Goal: Task Accomplishment & Management: Manage account settings

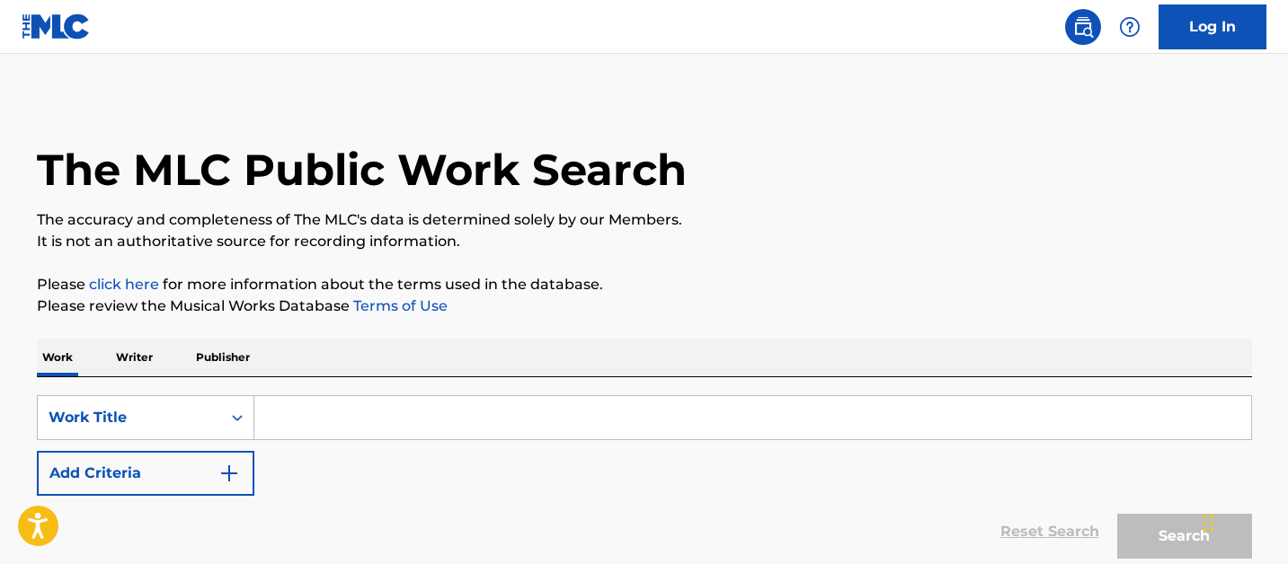
click at [289, 412] on input "Search Form" at bounding box center [752, 417] width 996 height 43
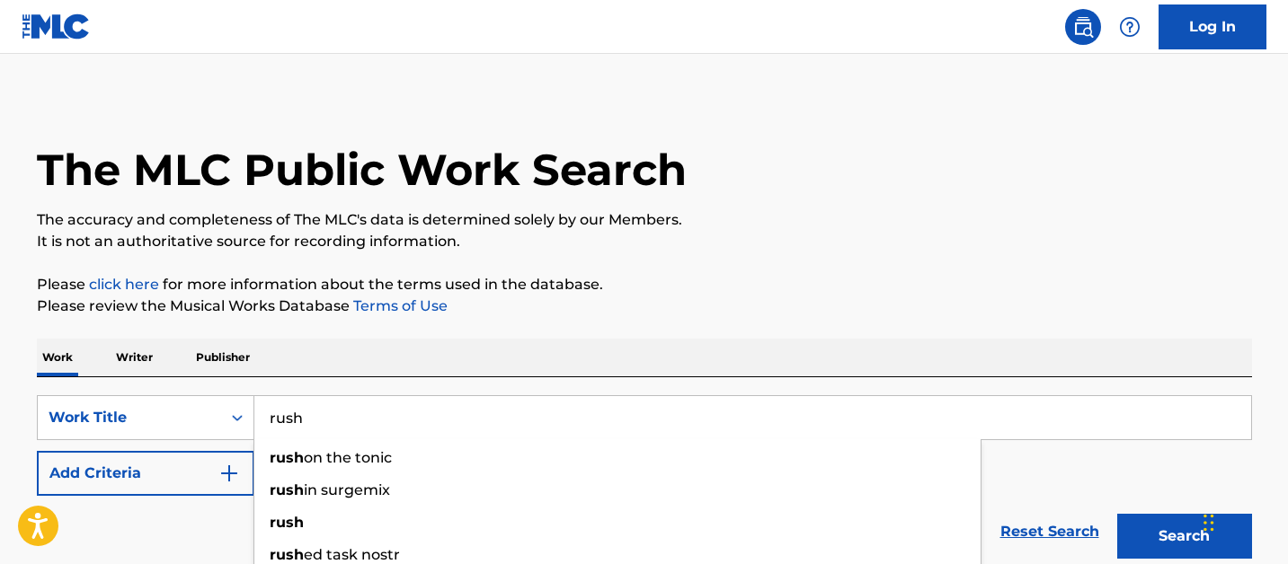
type input "rush"
click at [130, 469] on button "Add Criteria" at bounding box center [145, 473] width 217 height 45
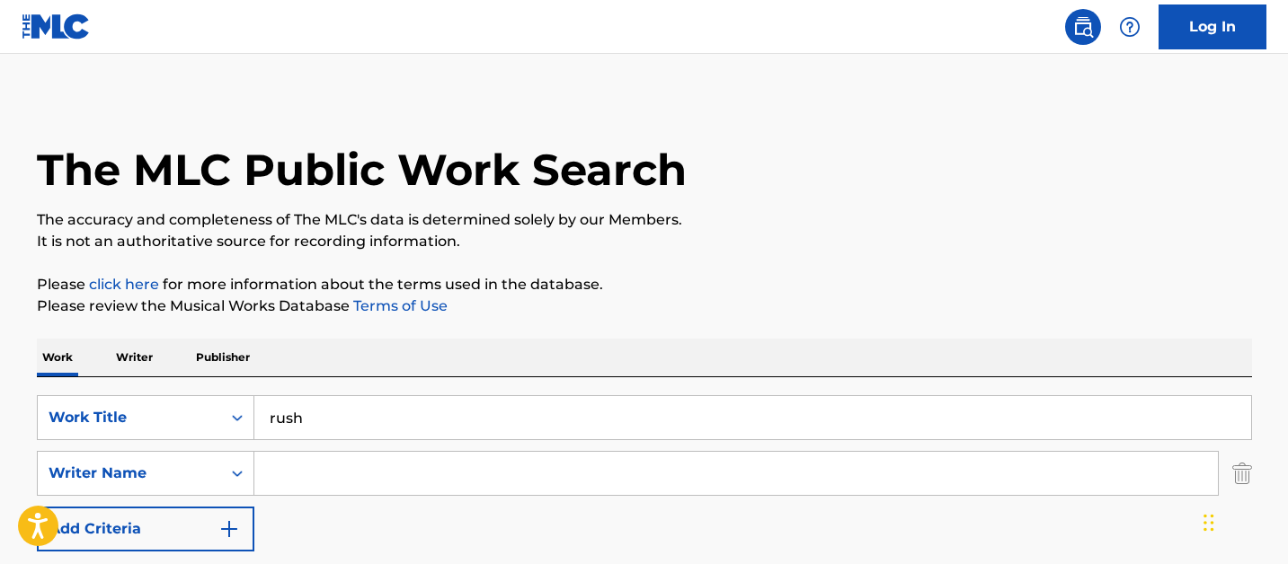
click at [321, 479] on input "Search Form" at bounding box center [735, 473] width 963 height 43
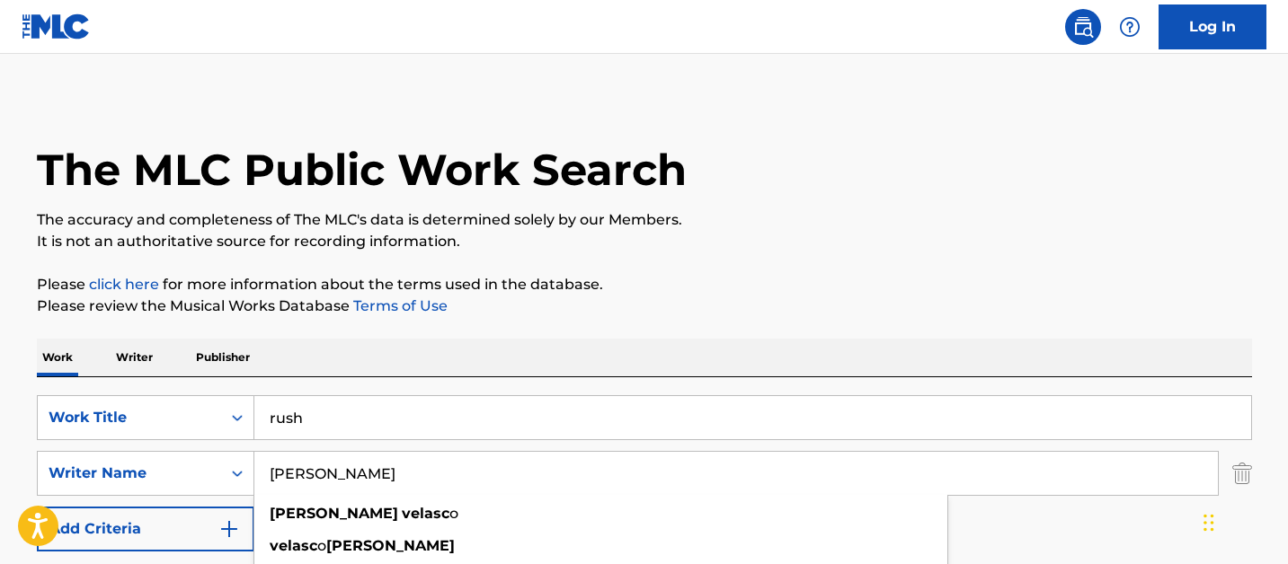
type input "[PERSON_NAME]"
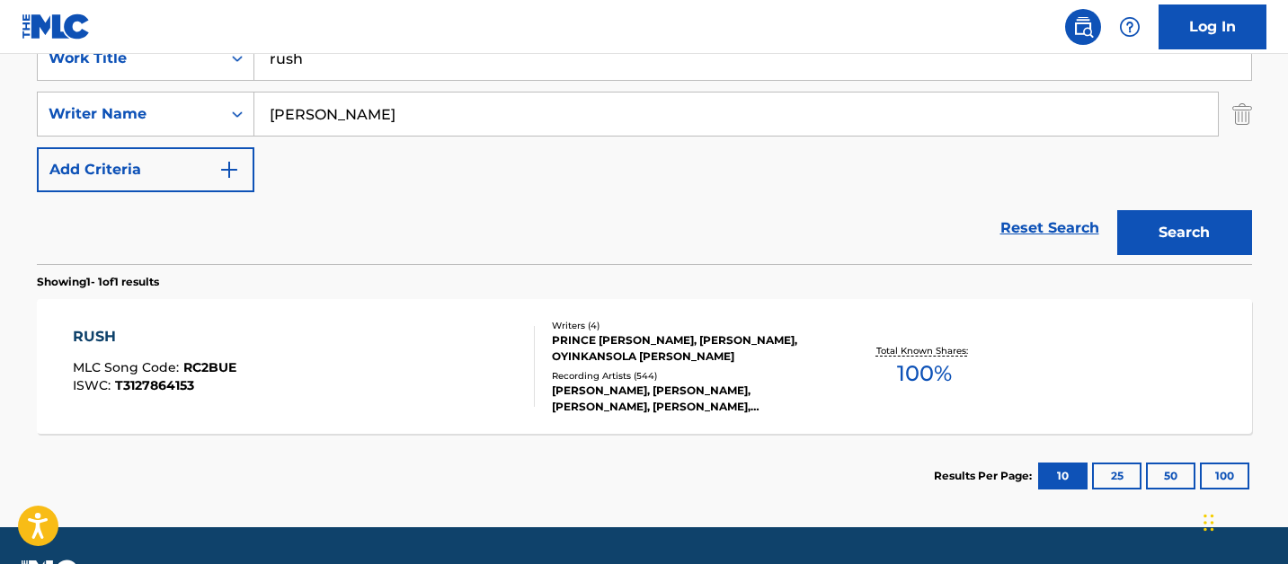
scroll to position [392, 0]
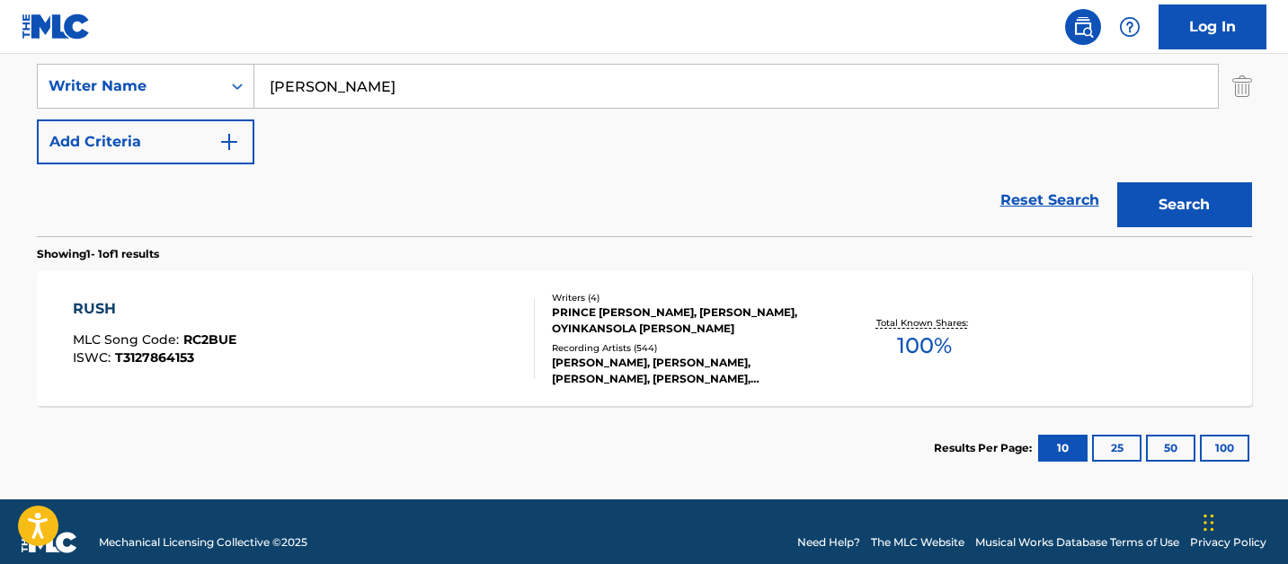
click at [692, 332] on div "PRINCE [PERSON_NAME], [PERSON_NAME], OYINKANSOLA [PERSON_NAME]" at bounding box center [687, 321] width 271 height 32
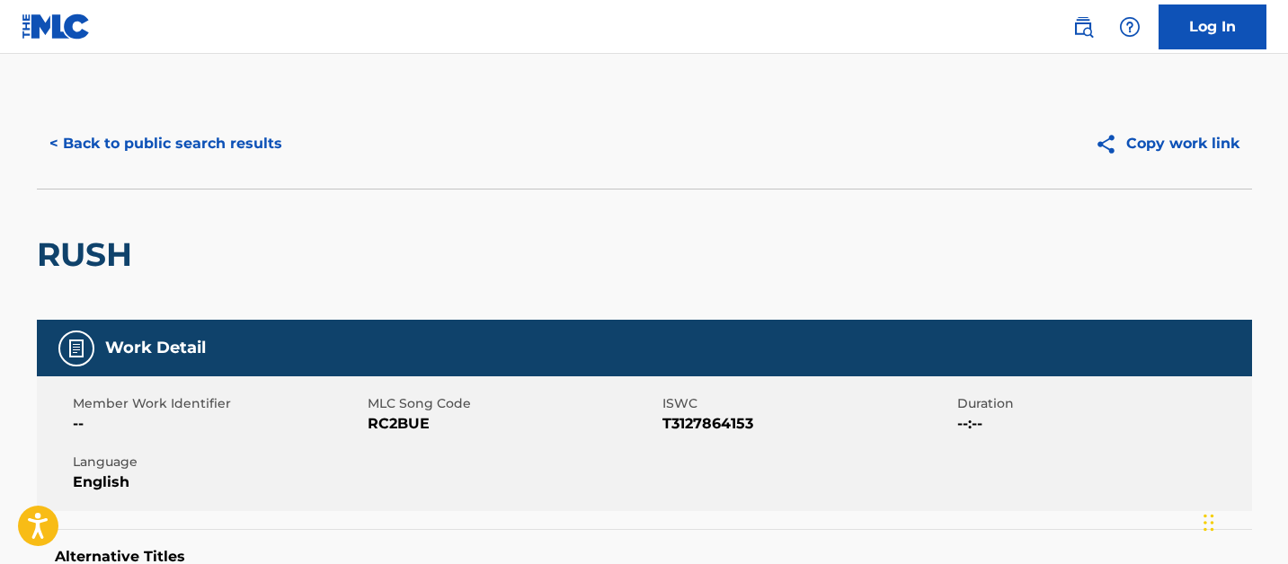
click at [384, 432] on span "RC2BUE" at bounding box center [512, 424] width 290 height 22
copy span "RC2BUE"
click at [391, 419] on span "RC2BUE" at bounding box center [512, 424] width 290 height 22
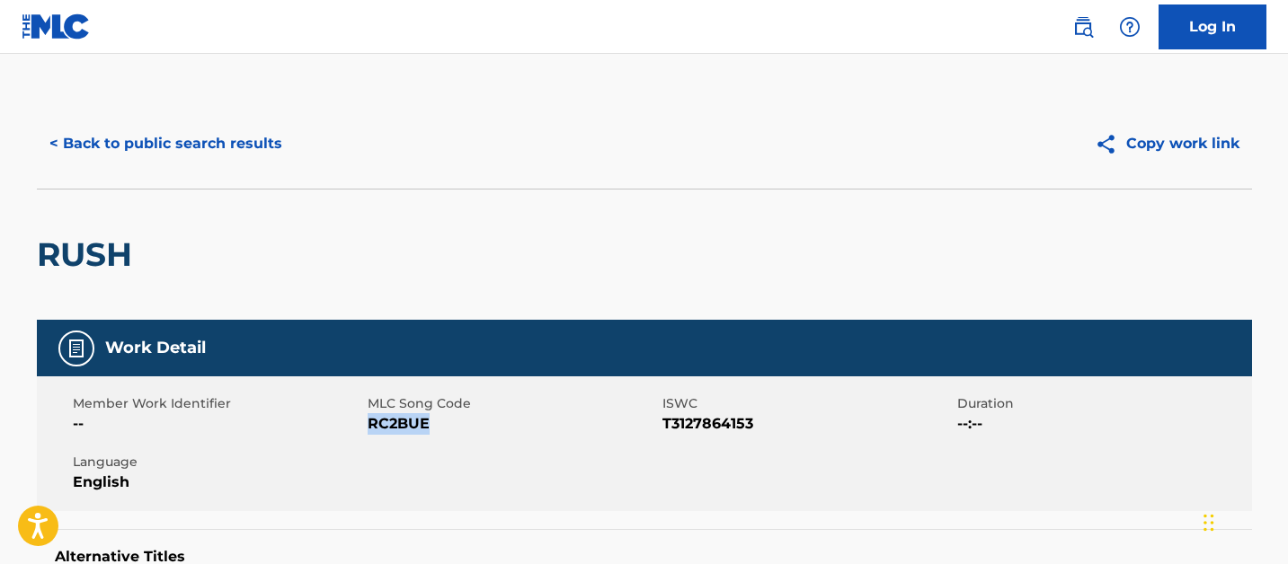
copy span "RC2BUE"
click at [185, 148] on button "< Back to public search results" at bounding box center [166, 143] width 258 height 45
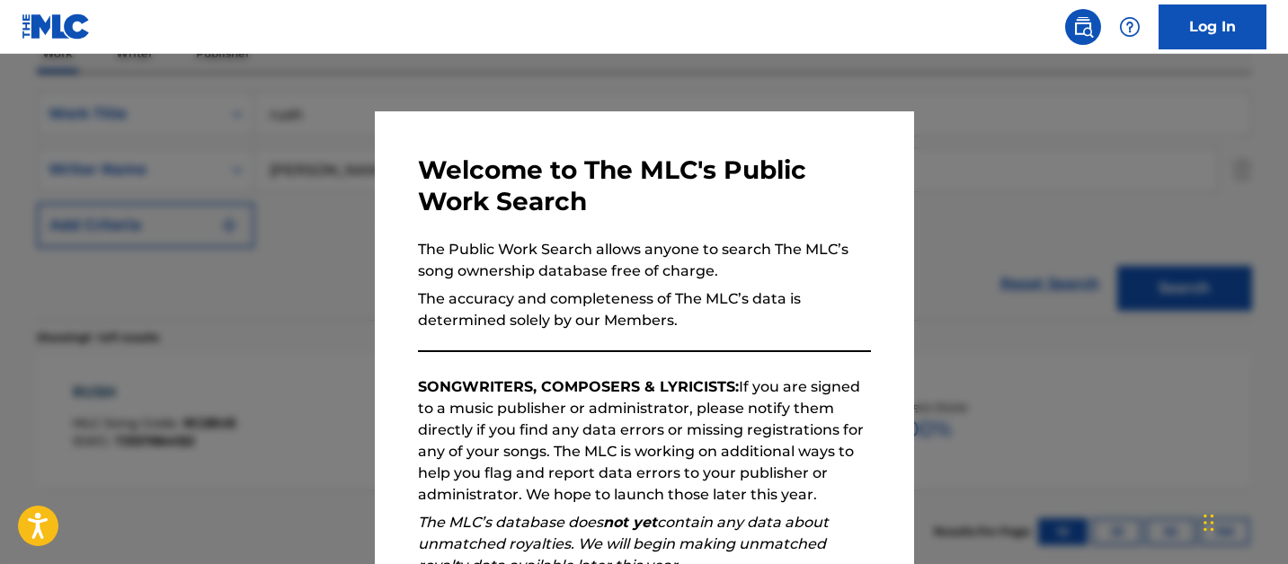
click at [1178, 32] on link "Log In" at bounding box center [1212, 26] width 108 height 45
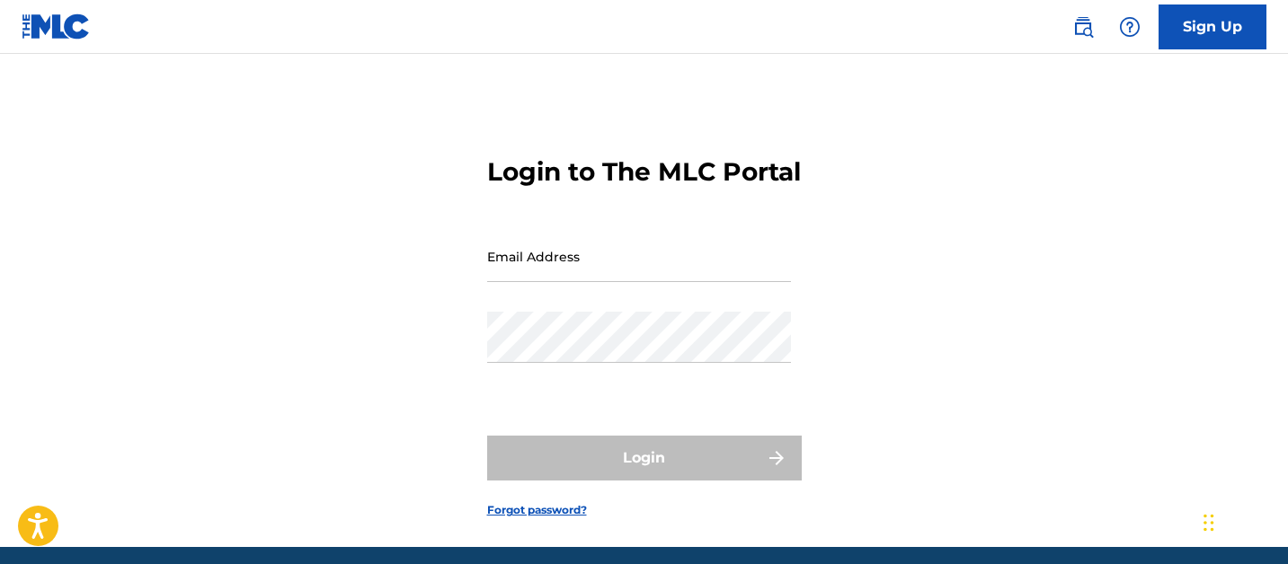
click at [510, 312] on div "Email Address" at bounding box center [639, 271] width 304 height 81
click at [510, 282] on input "Email Address" at bounding box center [639, 256] width 304 height 51
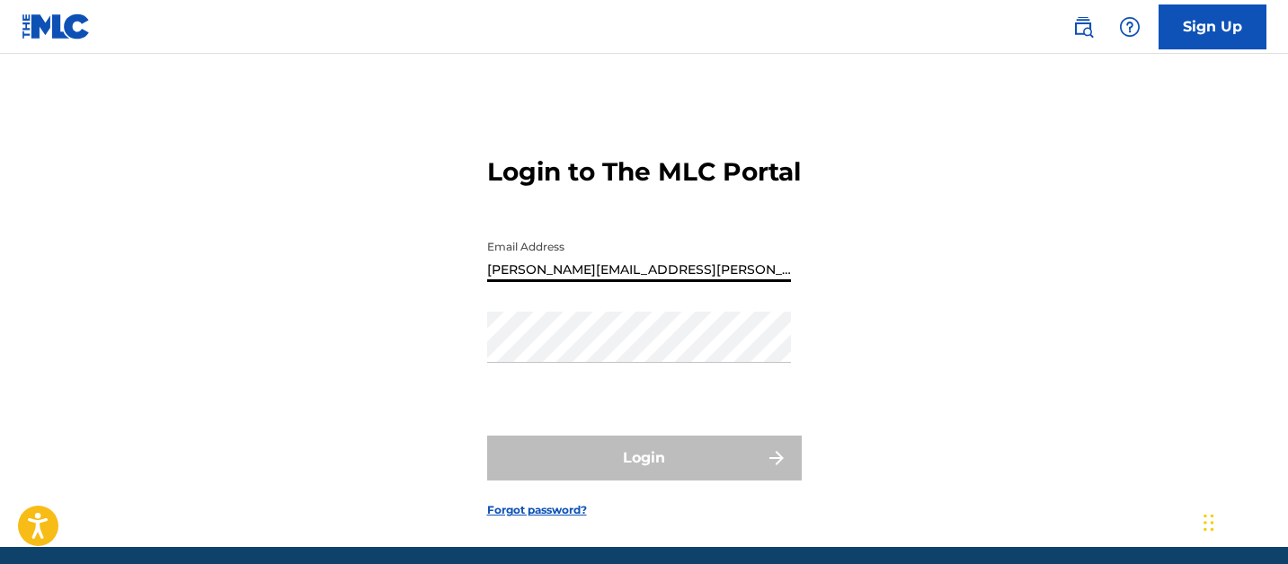
type input "[PERSON_NAME][EMAIL_ADDRESS][PERSON_NAME][DOMAIN_NAME]"
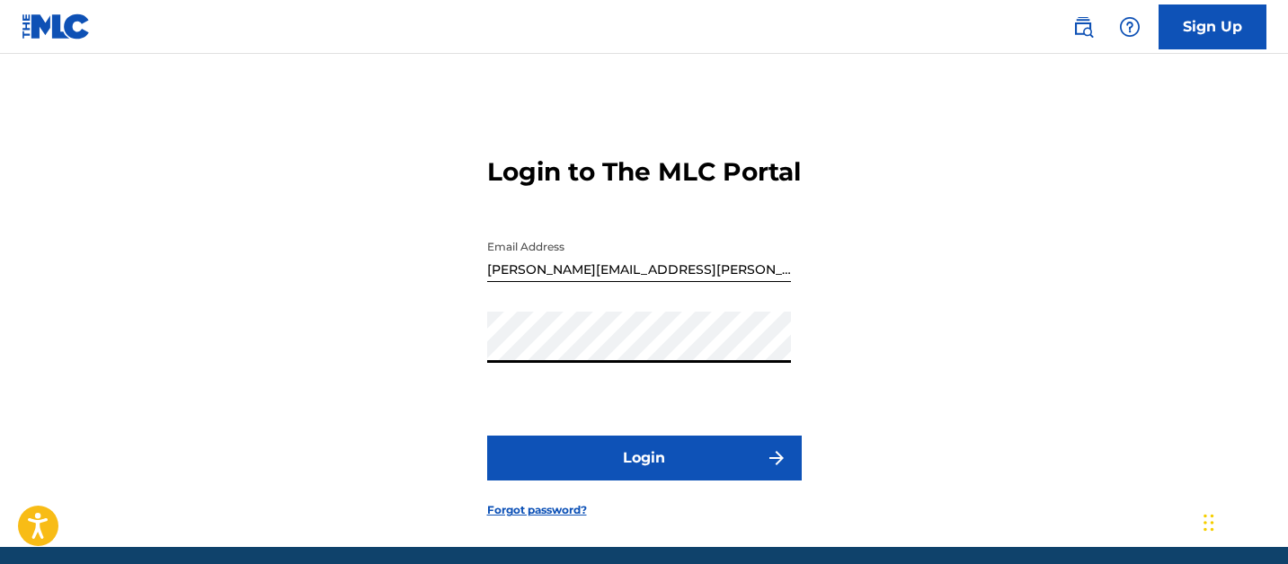
click at [487, 436] on button "Login" at bounding box center [644, 458] width 314 height 45
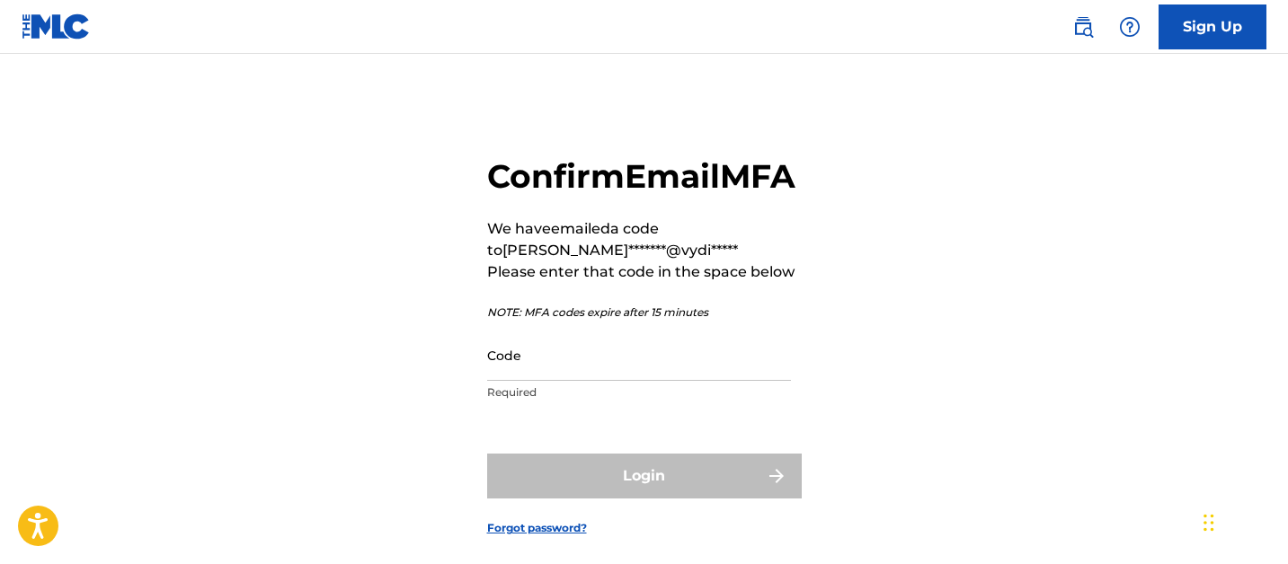
click at [670, 381] on input "Code" at bounding box center [639, 355] width 304 height 51
paste input "962730"
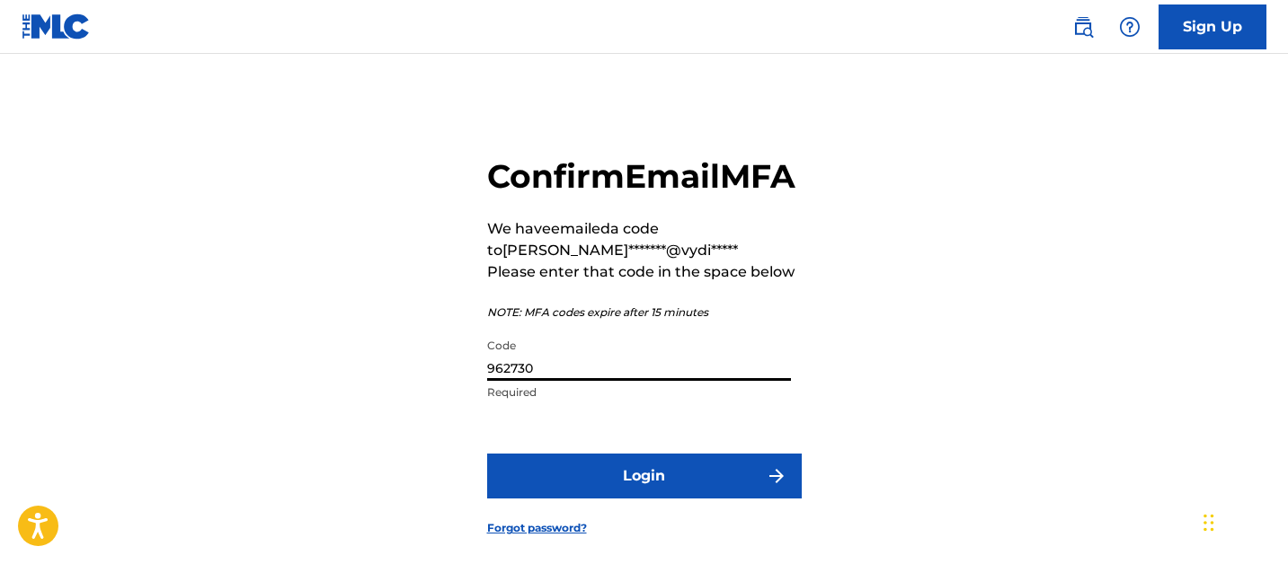
type input "962730"
click at [487, 454] on button "Login" at bounding box center [644, 476] width 314 height 45
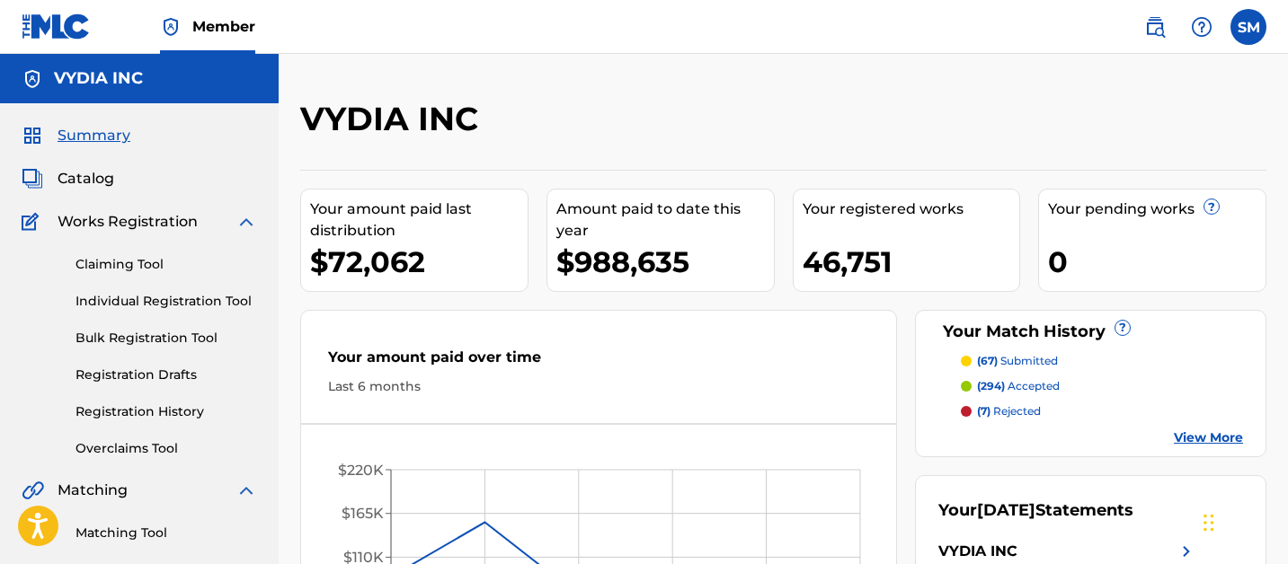
click at [102, 175] on span "Catalog" at bounding box center [86, 179] width 57 height 22
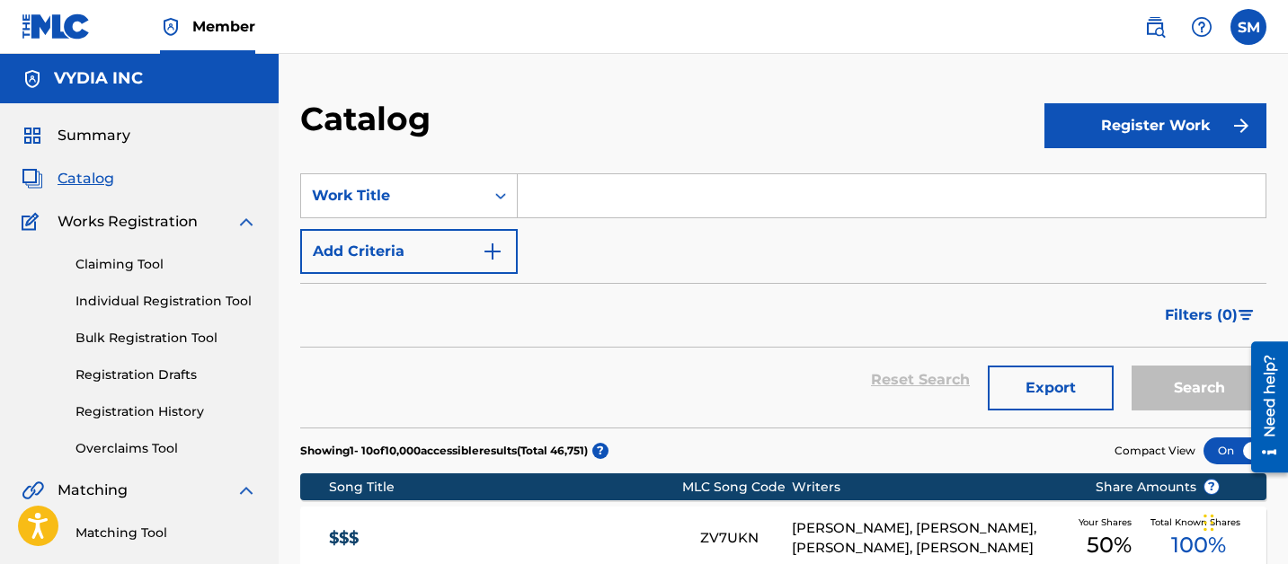
click at [543, 190] on input "Search Form" at bounding box center [892, 195] width 748 height 43
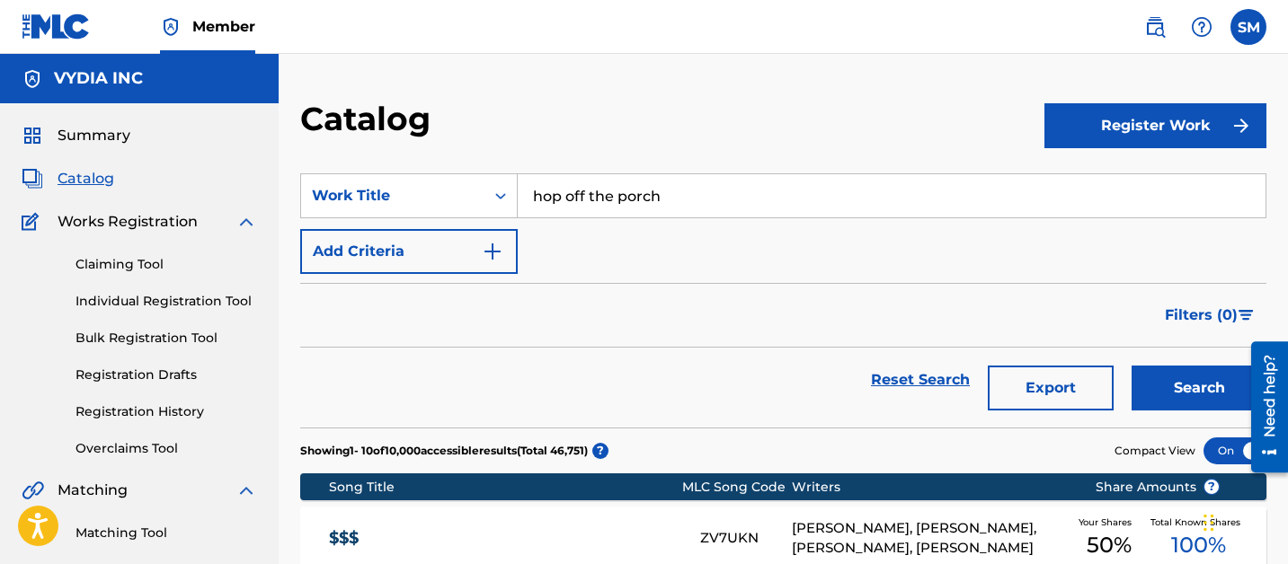
type input "hop off the porch"
click at [1131, 366] on button "Search" at bounding box center [1198, 388] width 135 height 45
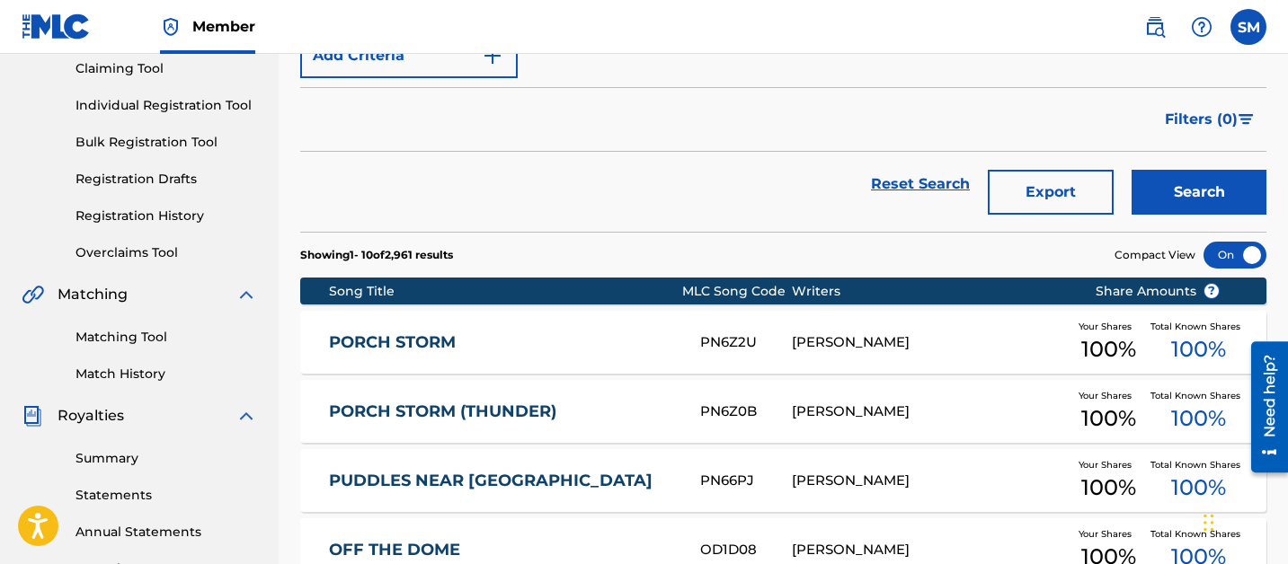
scroll to position [200, 0]
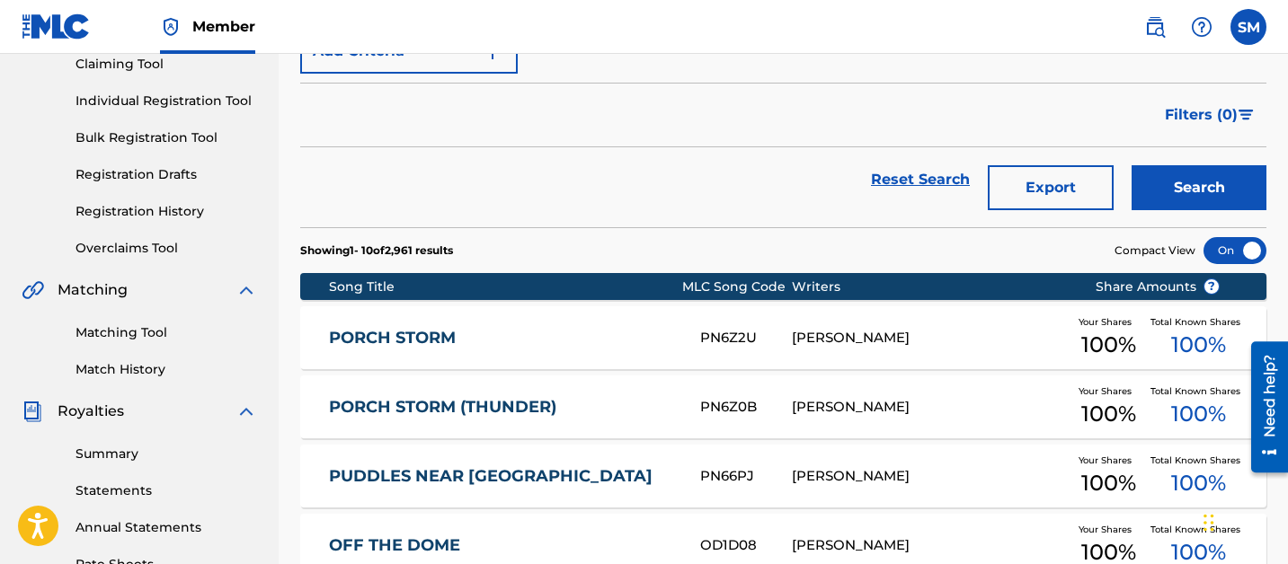
click at [129, 247] on link "Overclaims Tool" at bounding box center [166, 248] width 182 height 19
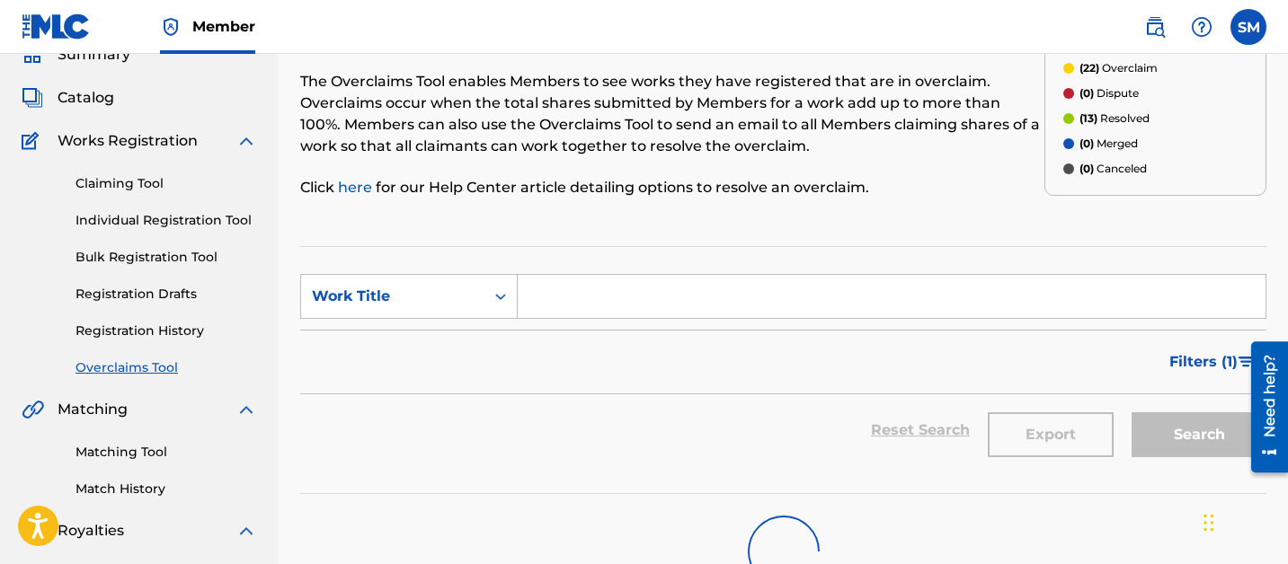
scroll to position [102, 0]
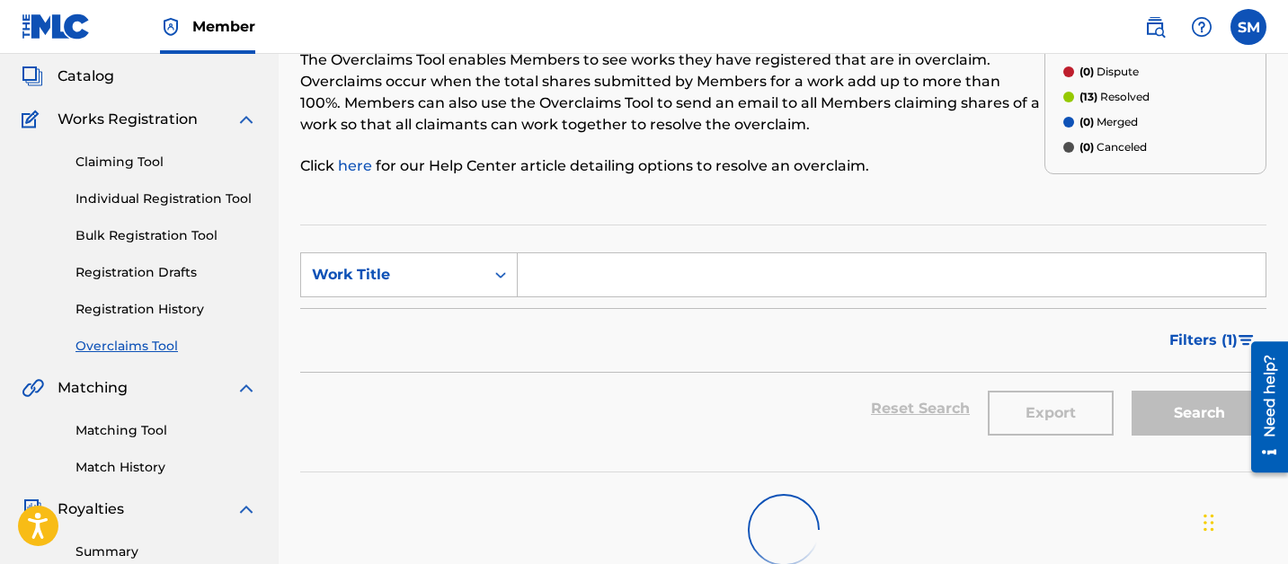
click at [615, 280] on input "Search Form" at bounding box center [892, 274] width 748 height 43
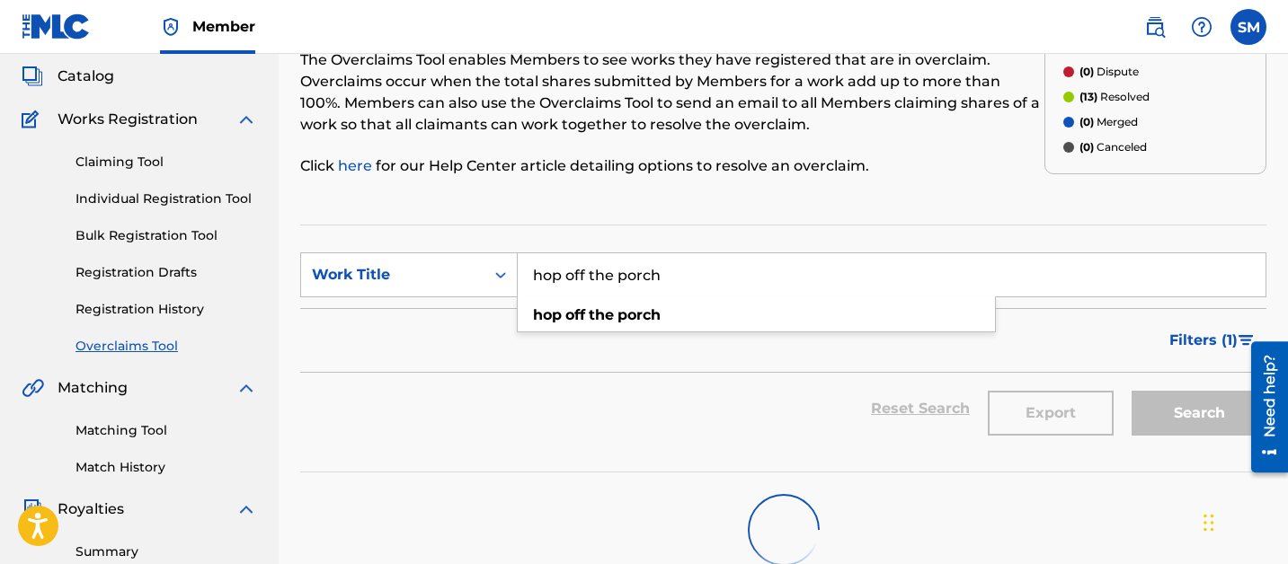
type input "hop off the porch"
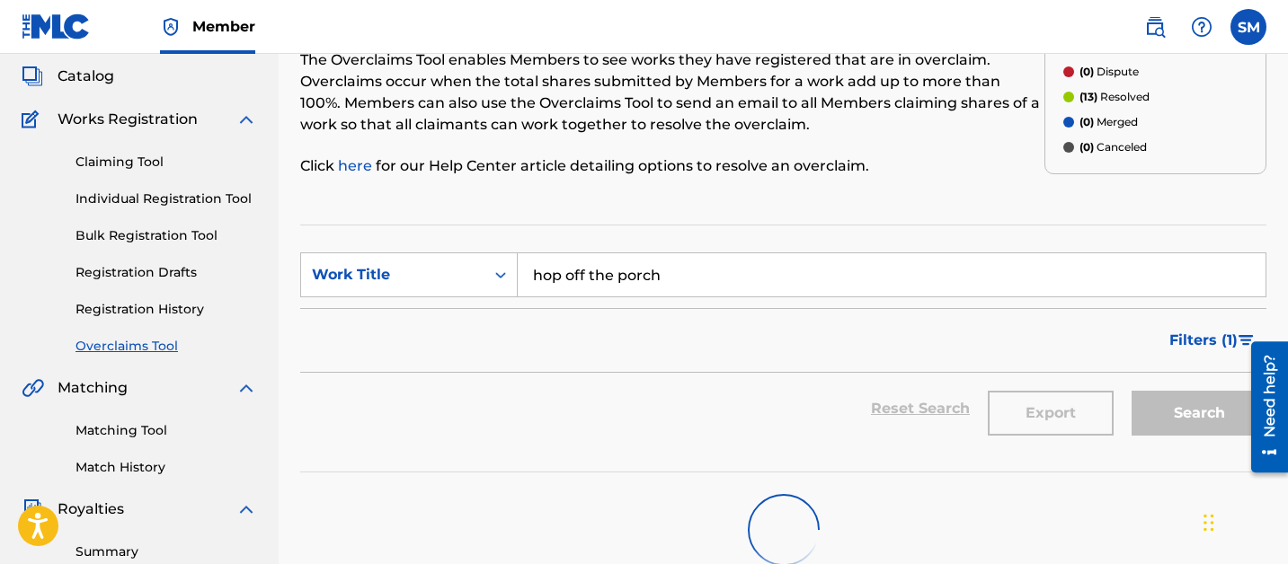
click at [799, 283] on input "hop off the porch" at bounding box center [892, 274] width 748 height 43
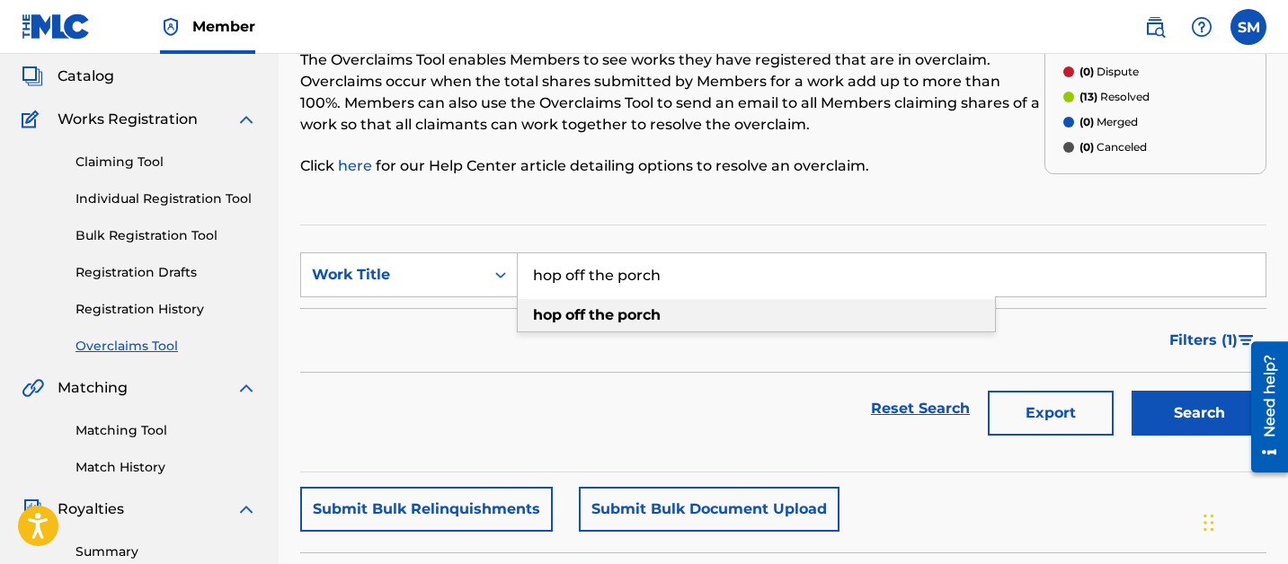
click at [577, 310] on strong "off" at bounding box center [575, 314] width 20 height 17
click at [1179, 421] on button "Search" at bounding box center [1198, 413] width 135 height 45
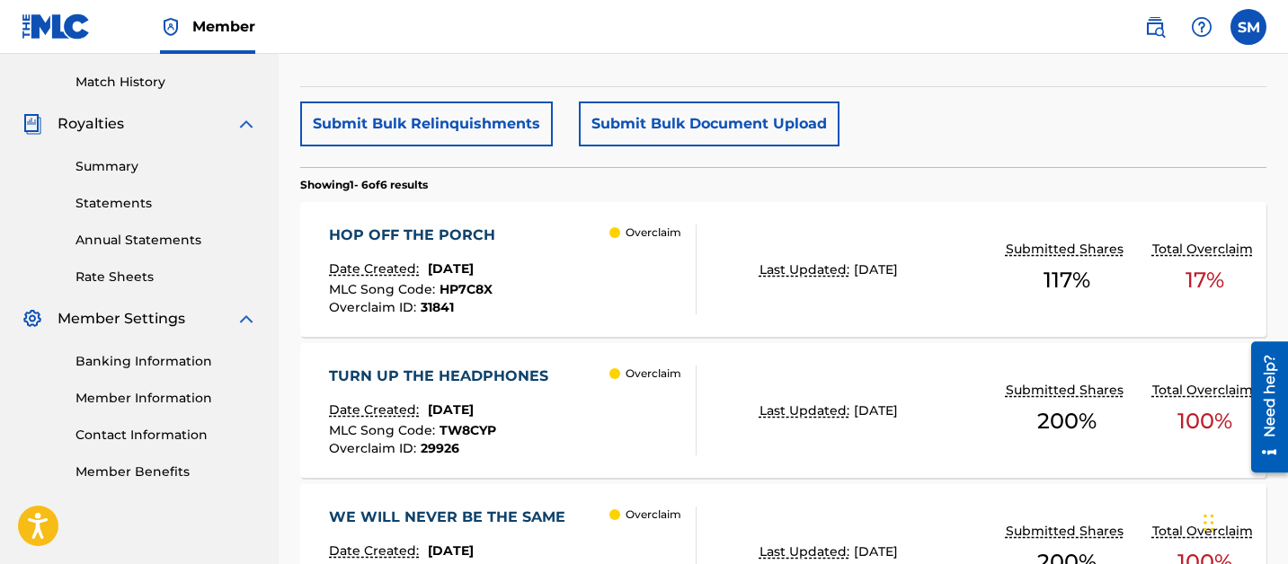
scroll to position [496, 0]
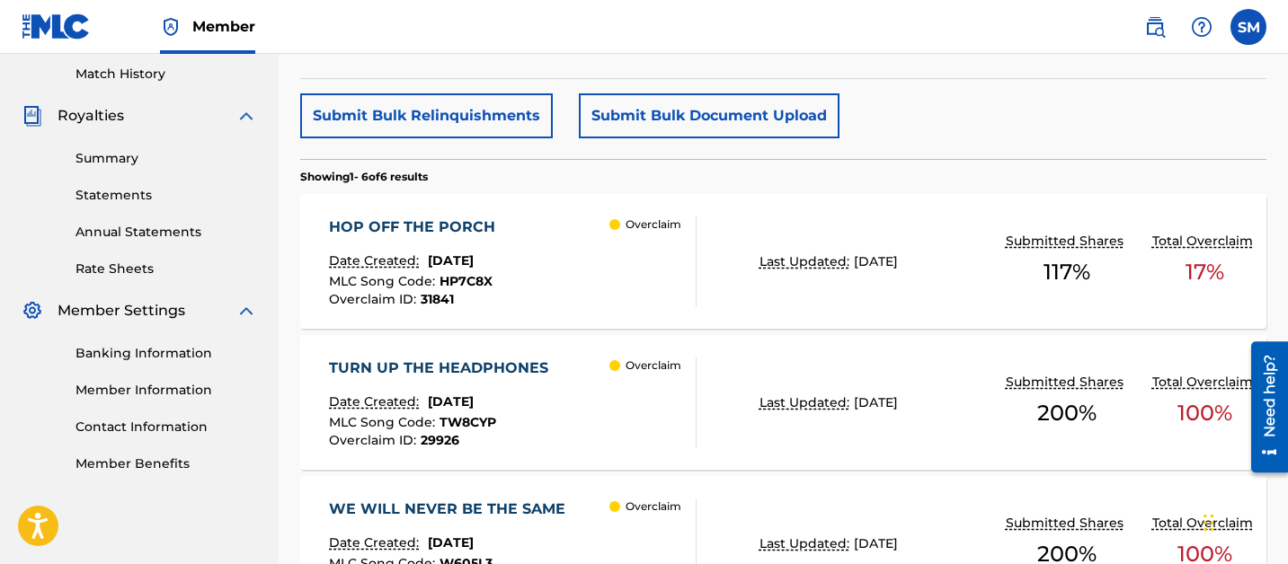
click at [772, 305] on div "HOP OFF THE PORCH Date Created: [DATE] MLC Song Code : HP7C8X Overclaim ID : 31…" at bounding box center [783, 261] width 966 height 135
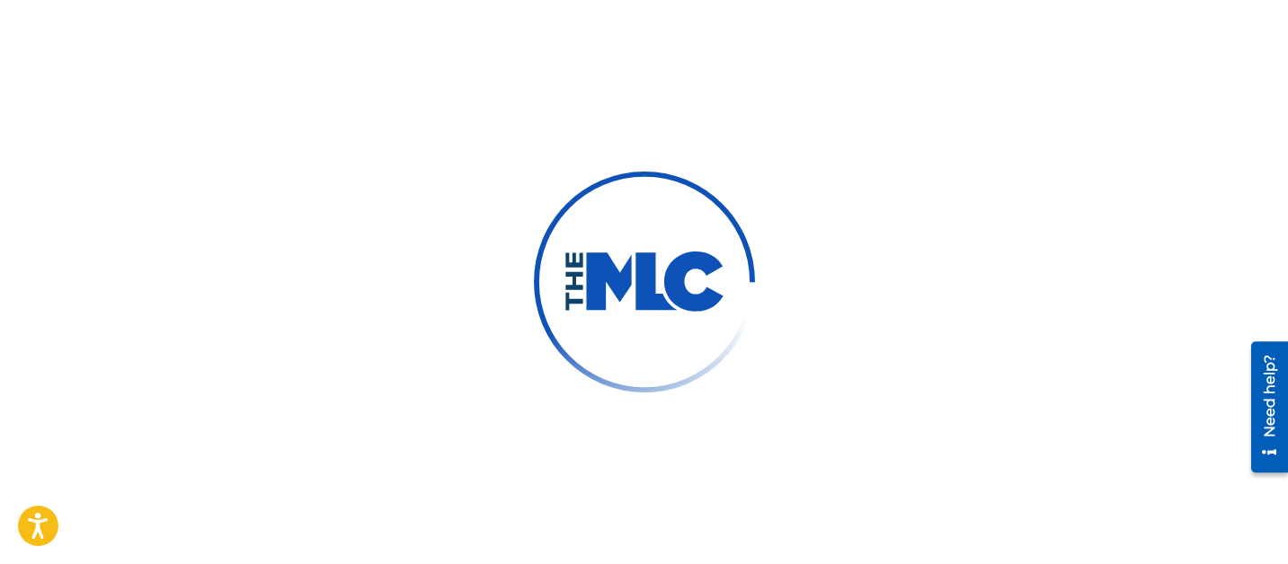
scroll to position [367, 0]
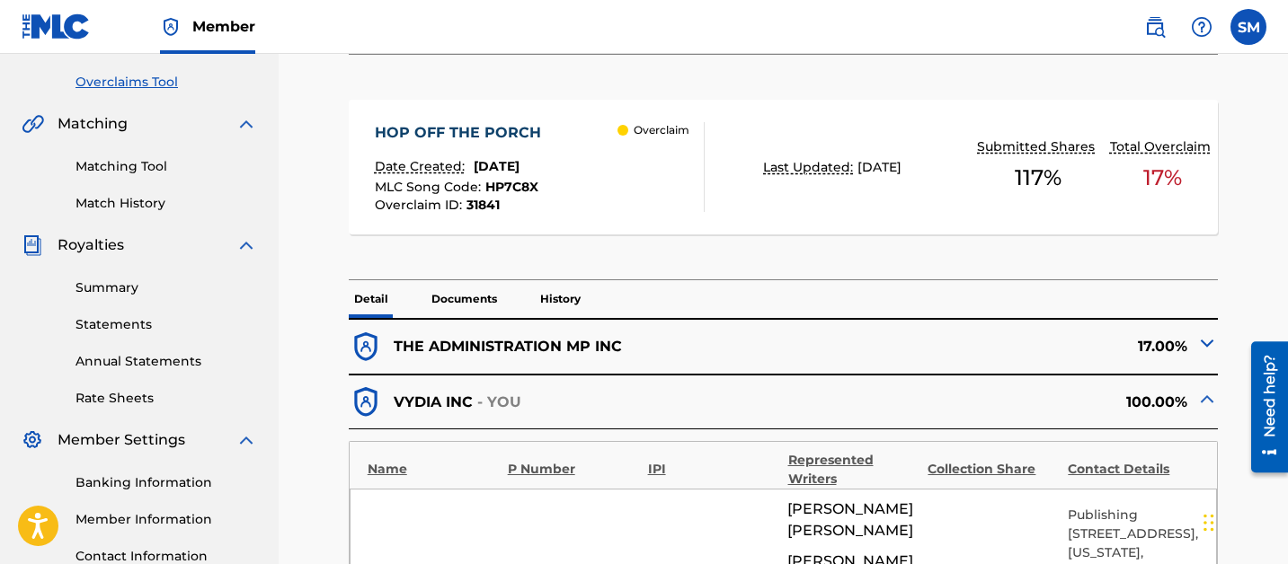
scroll to position [546, 0]
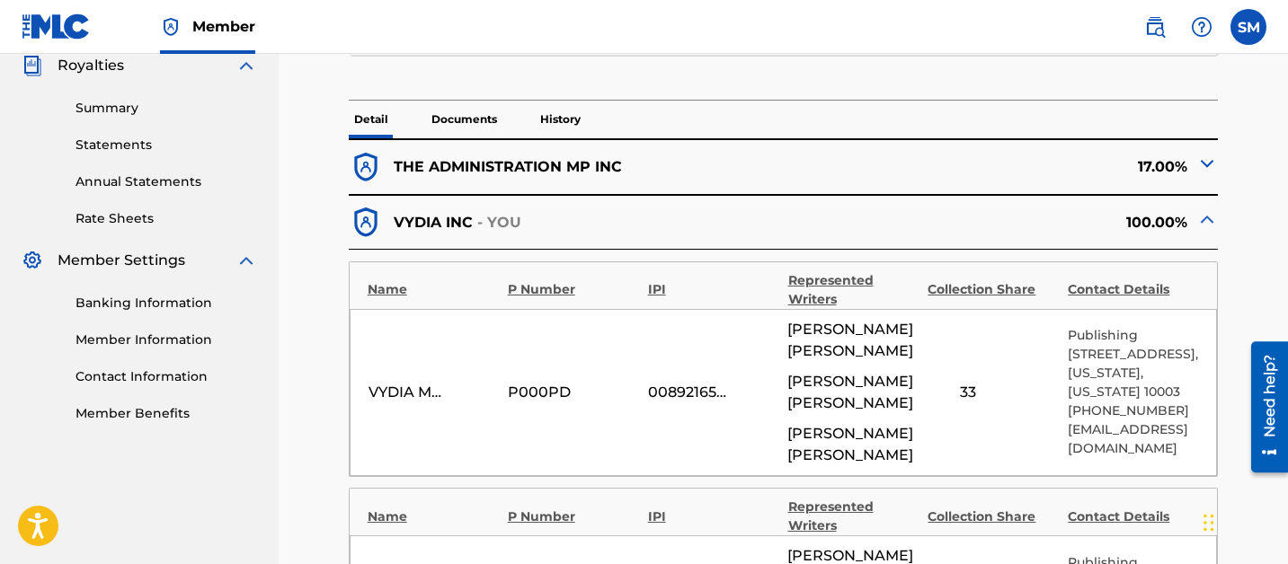
click at [1213, 161] on img at bounding box center [1207, 164] width 22 height 22
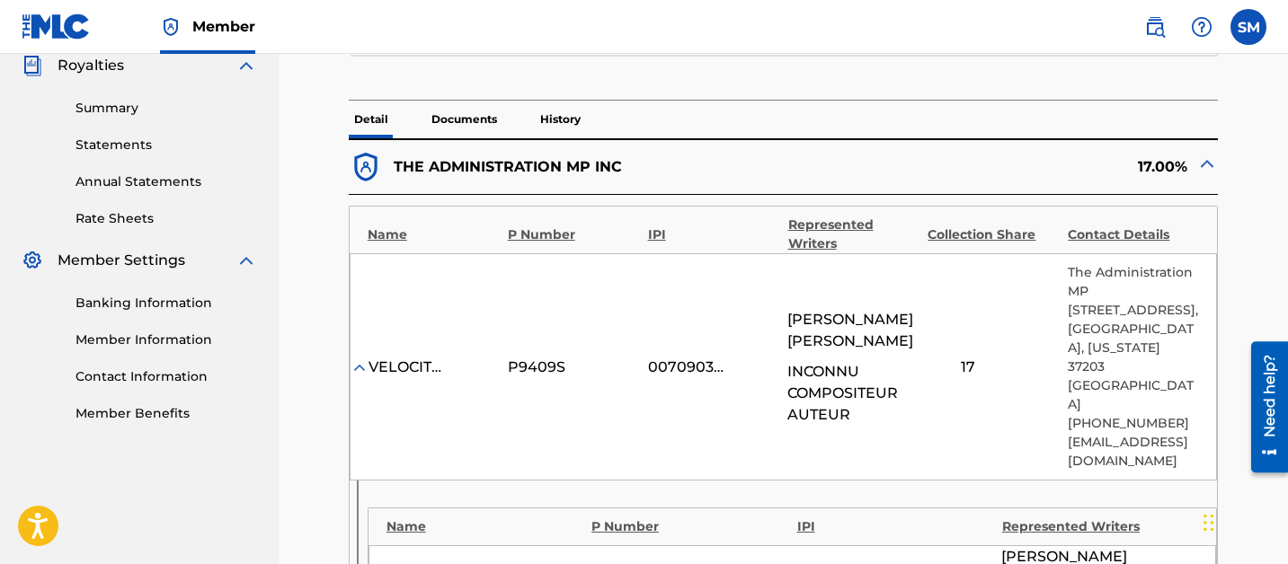
click at [1208, 160] on img at bounding box center [1207, 164] width 22 height 22
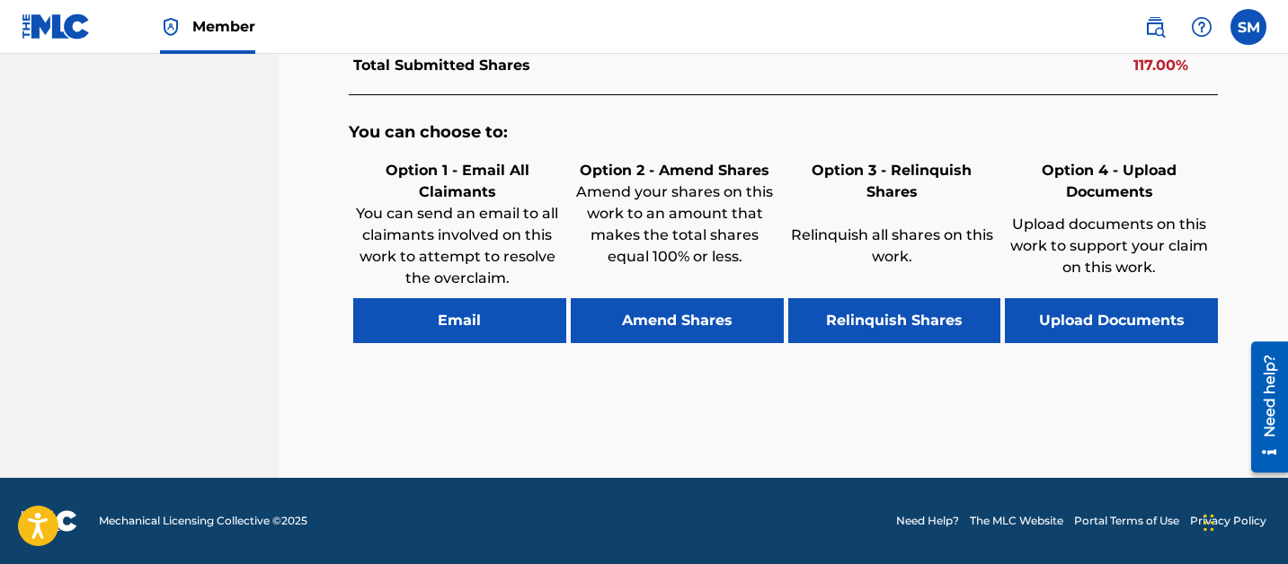
scroll to position [1287, 0]
click at [669, 201] on p "Amend your shares on this work to an amount that makes the total shares equal 1…" at bounding box center [675, 225] width 208 height 86
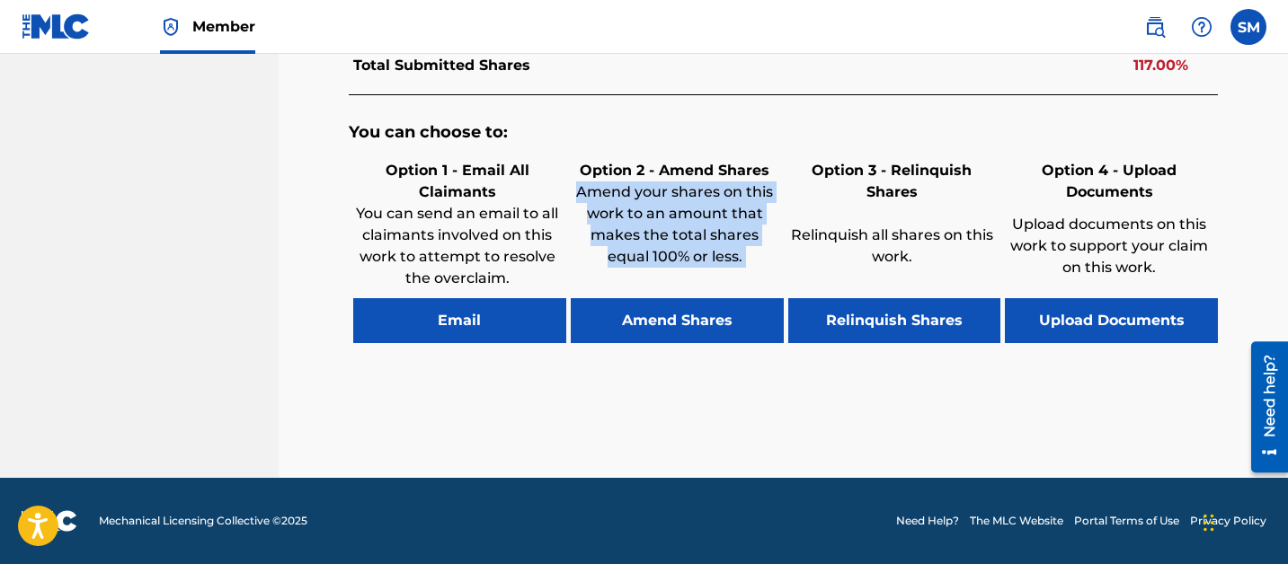
click at [669, 201] on p "Amend your shares on this work to an amount that makes the total shares equal 1…" at bounding box center [675, 225] width 208 height 86
click at [775, 201] on p "Amend your shares on this work to an amount that makes the total shares equal 1…" at bounding box center [675, 225] width 208 height 86
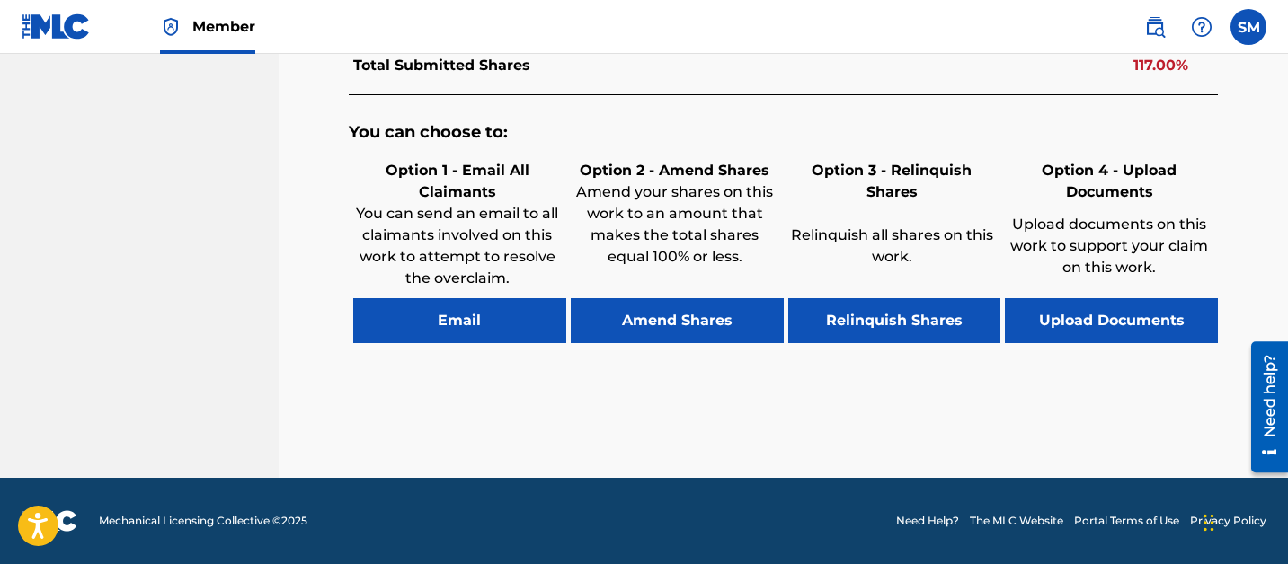
click at [724, 204] on p "Amend your shares on this work to an amount that makes the total shares equal 1…" at bounding box center [675, 225] width 208 height 86
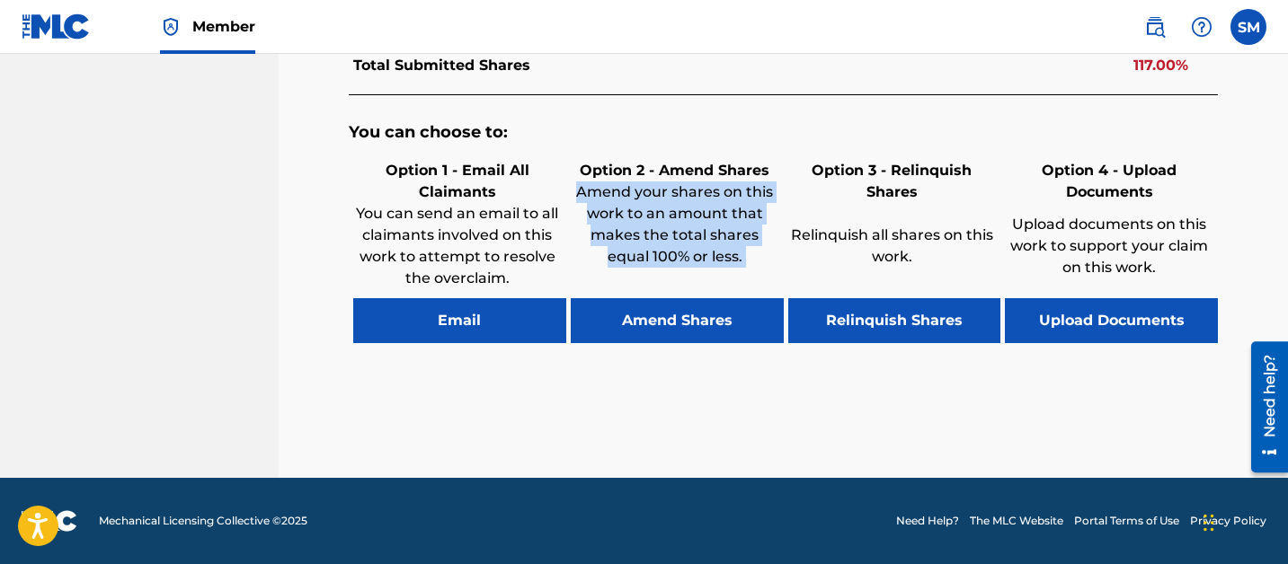
click at [724, 204] on p "Amend your shares on this work to an amount that makes the total shares equal 1…" at bounding box center [675, 225] width 208 height 86
click at [647, 199] on p "Amend your shares on this work to an amount that makes the total shares equal 1…" at bounding box center [675, 225] width 208 height 86
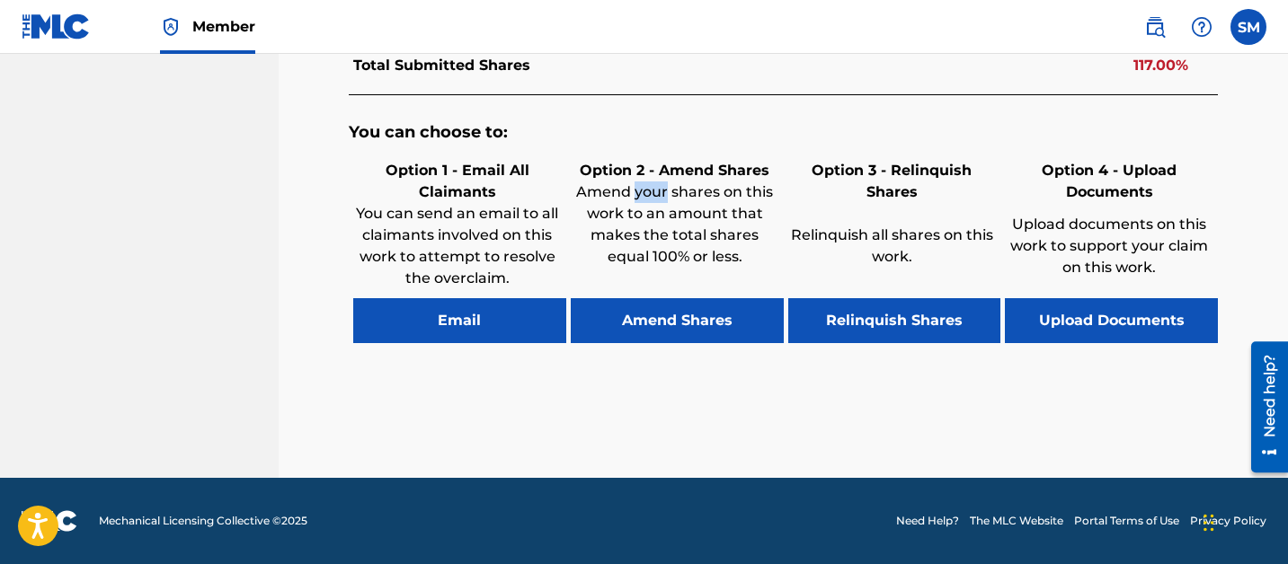
click at [647, 199] on p "Amend your shares on this work to an amount that makes the total shares equal 1…" at bounding box center [675, 225] width 208 height 86
click at [749, 198] on p "Amend your shares on this work to an amount that makes the total shares equal 1…" at bounding box center [675, 225] width 208 height 86
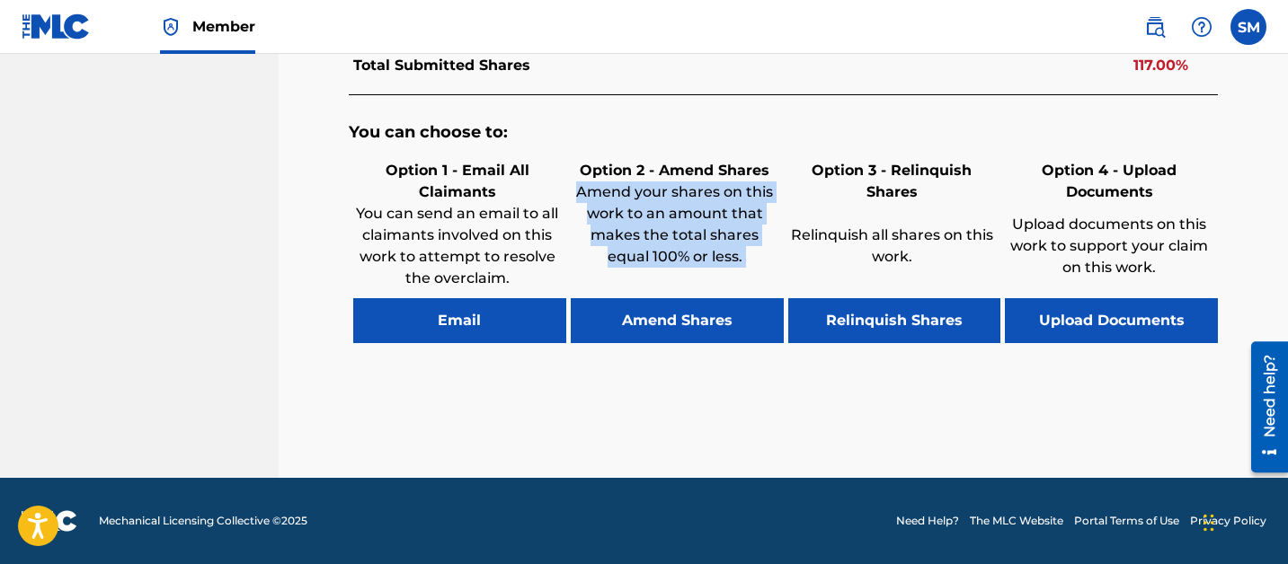
click at [749, 198] on p "Amend your shares on this work to an amount that makes the total shares equal 1…" at bounding box center [675, 225] width 208 height 86
click at [700, 243] on p "Amend your shares on this work to an amount that makes the total shares equal 1…" at bounding box center [675, 225] width 208 height 86
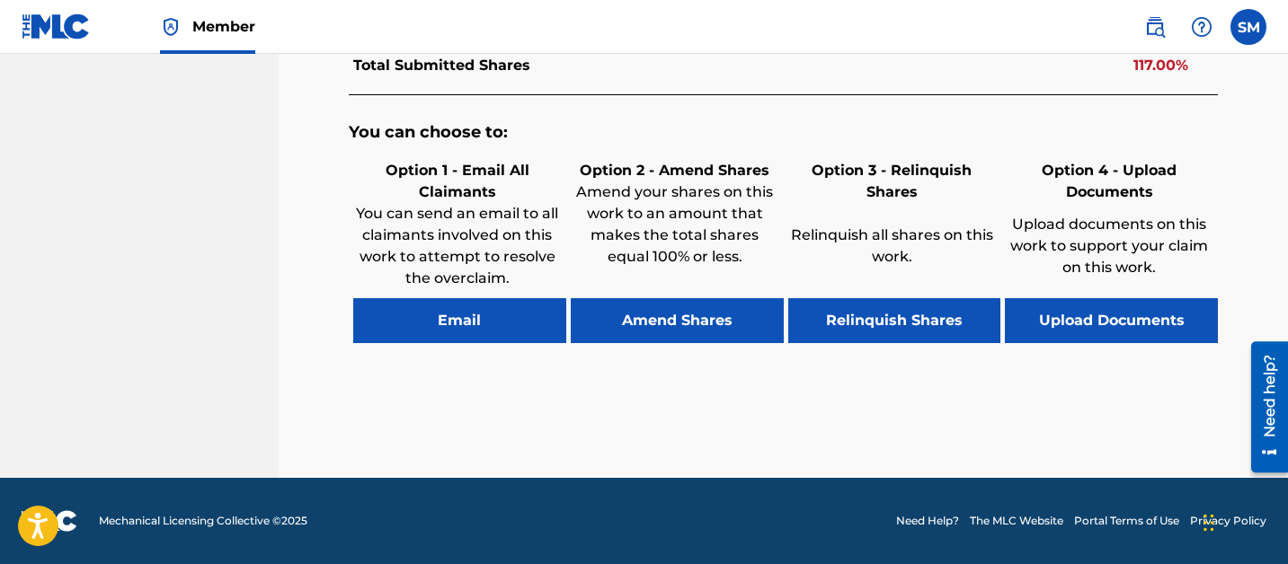
click at [695, 323] on button "Amend Shares" at bounding box center [677, 320] width 213 height 45
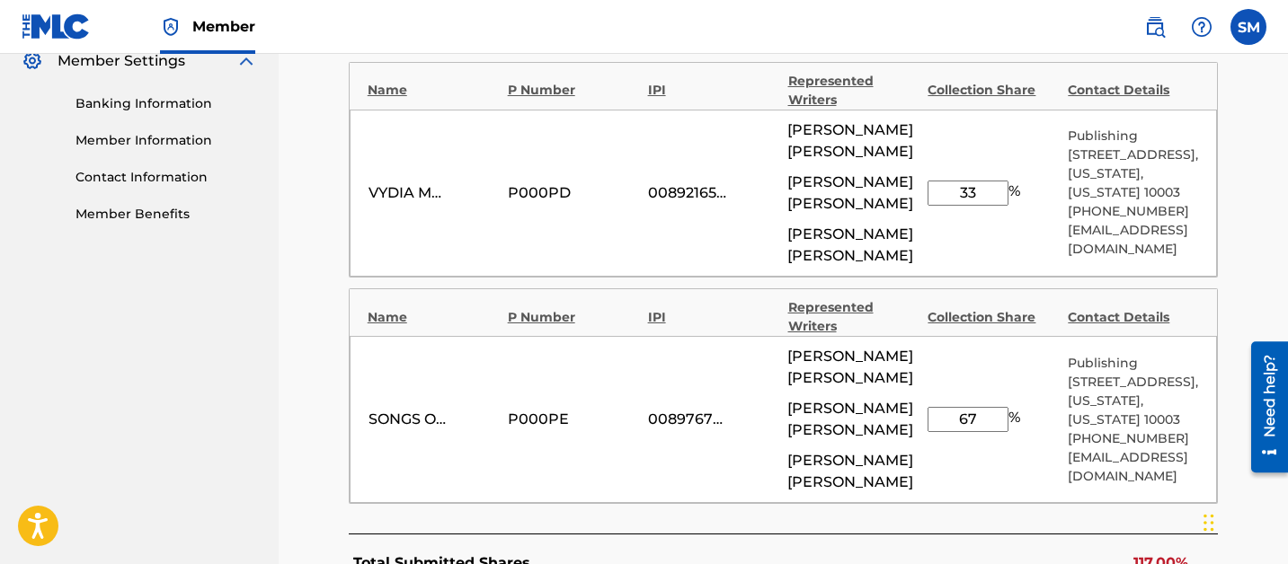
scroll to position [740, 0]
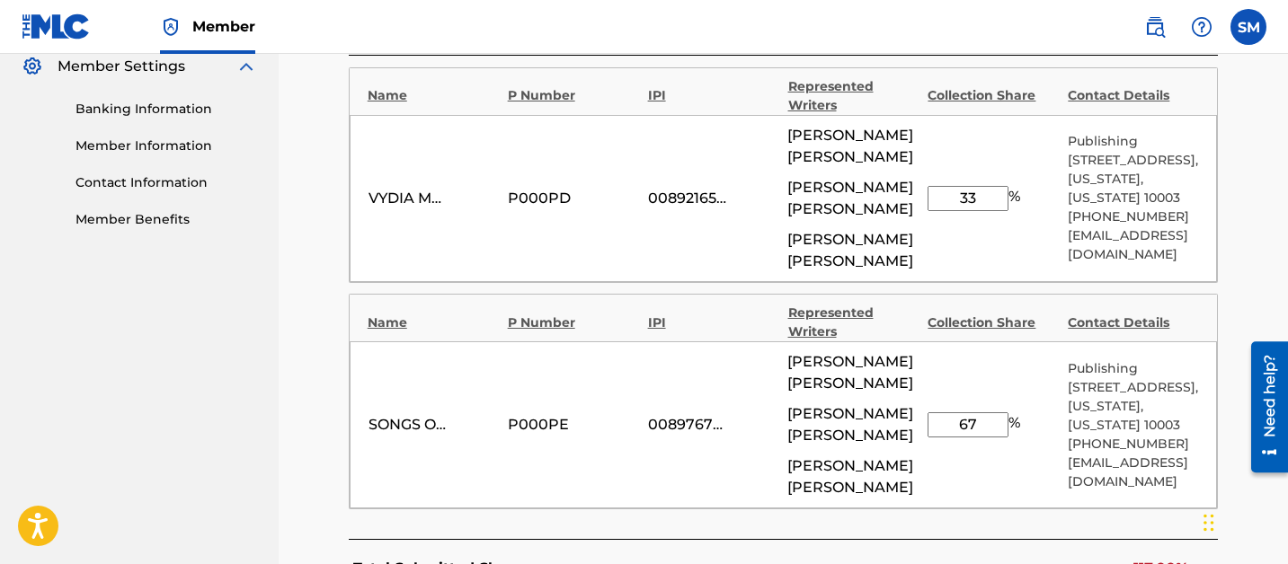
click at [988, 211] on input "33" at bounding box center [967, 198] width 81 height 25
type input "0"
click at [1253, 259] on div "< Back HOP OFF THE PORCH - Overclaim Detail The Overclaims Tool enables Members…" at bounding box center [783, 135] width 966 height 1554
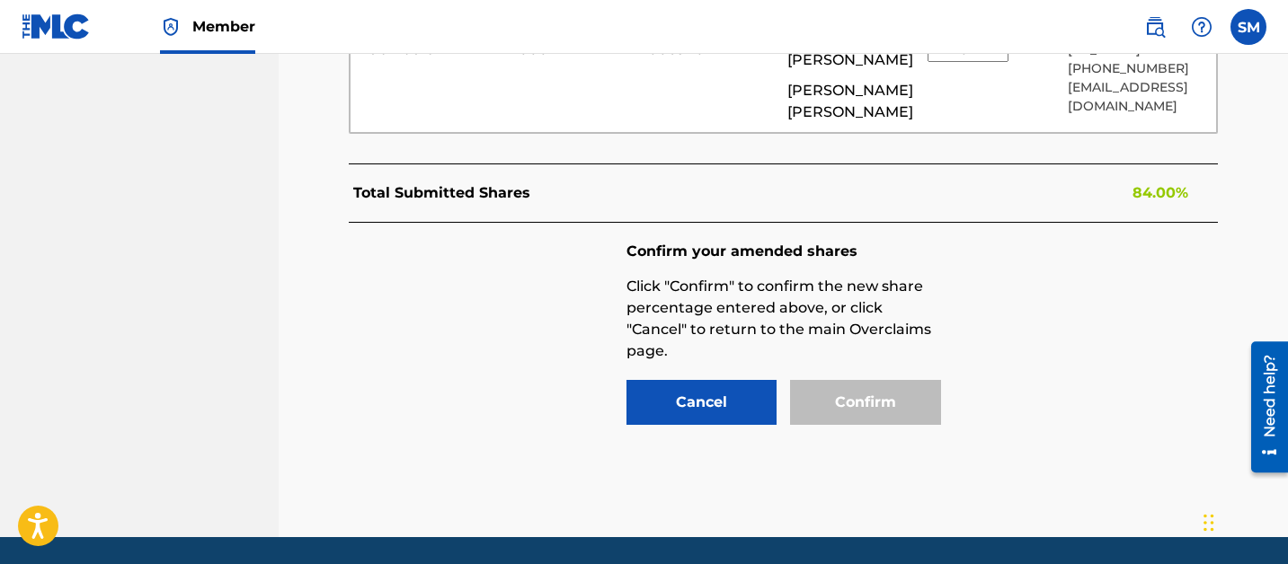
scroll to position [1150, 0]
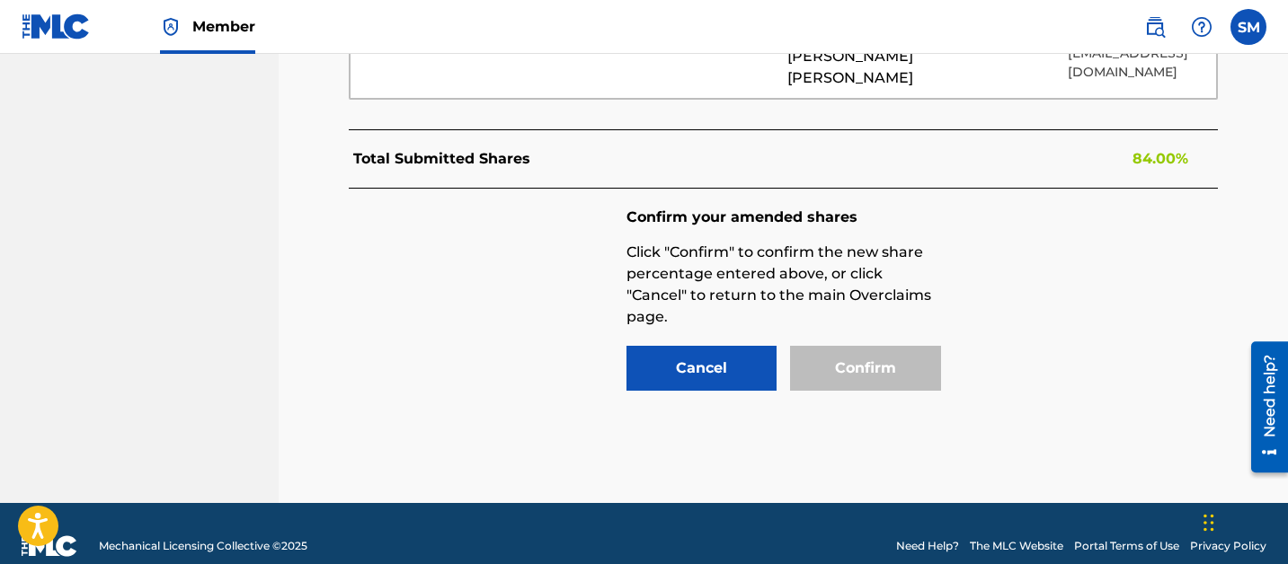
drag, startPoint x: 734, startPoint y: 416, endPoint x: 880, endPoint y: 244, distance: 225.0
click at [877, 244] on div "Confirm your amended shares Click "Confirm" to confirm the new share percentage…" at bounding box center [784, 301] width 870 height 225
click at [875, 387] on div "Confirm your amended shares Click "Confirm" to confirm the new share percentage…" at bounding box center [783, 299] width 314 height 184
click at [682, 391] on button "Cancel" at bounding box center [701, 368] width 151 height 45
